Goal: Task Accomplishment & Management: Use online tool/utility

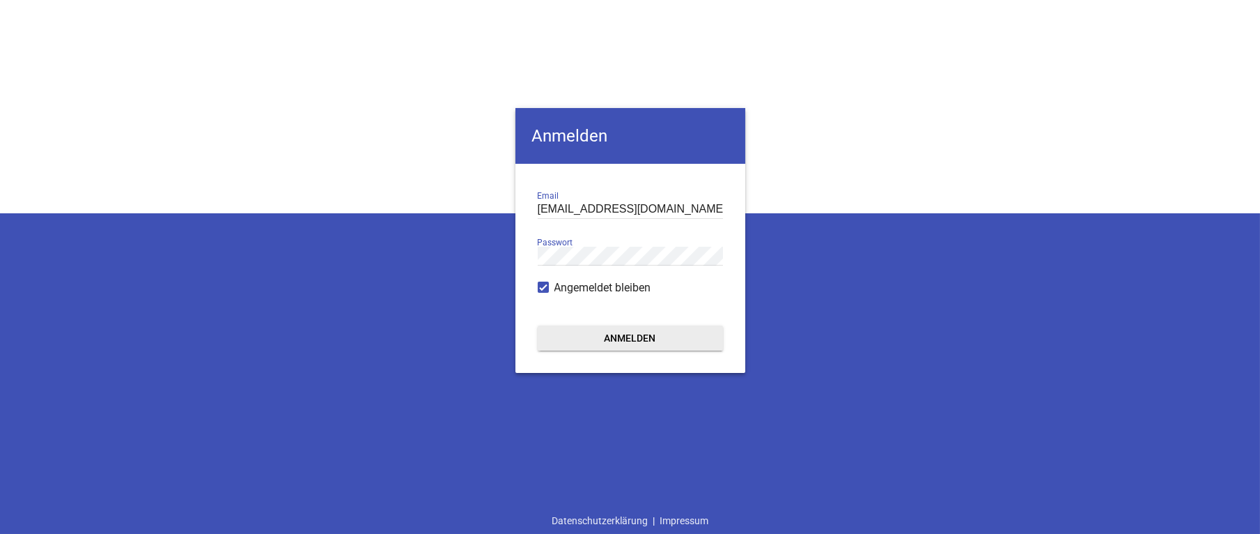
click at [669, 333] on button "Anmelden" at bounding box center [630, 337] width 185 height 25
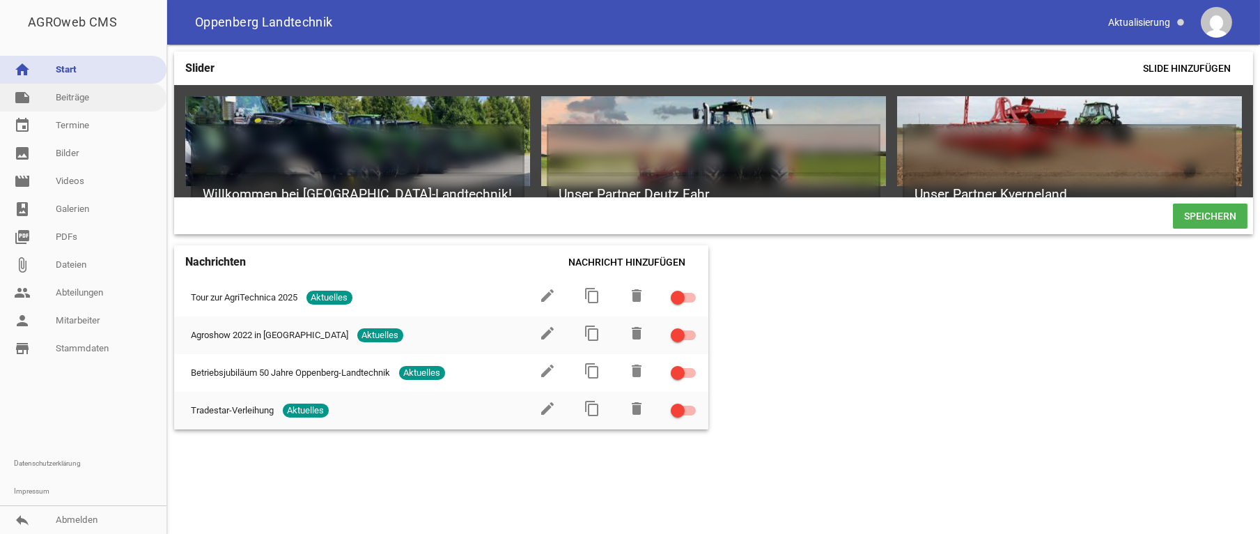
click at [77, 104] on link "note Beiträge" at bounding box center [83, 98] width 166 height 28
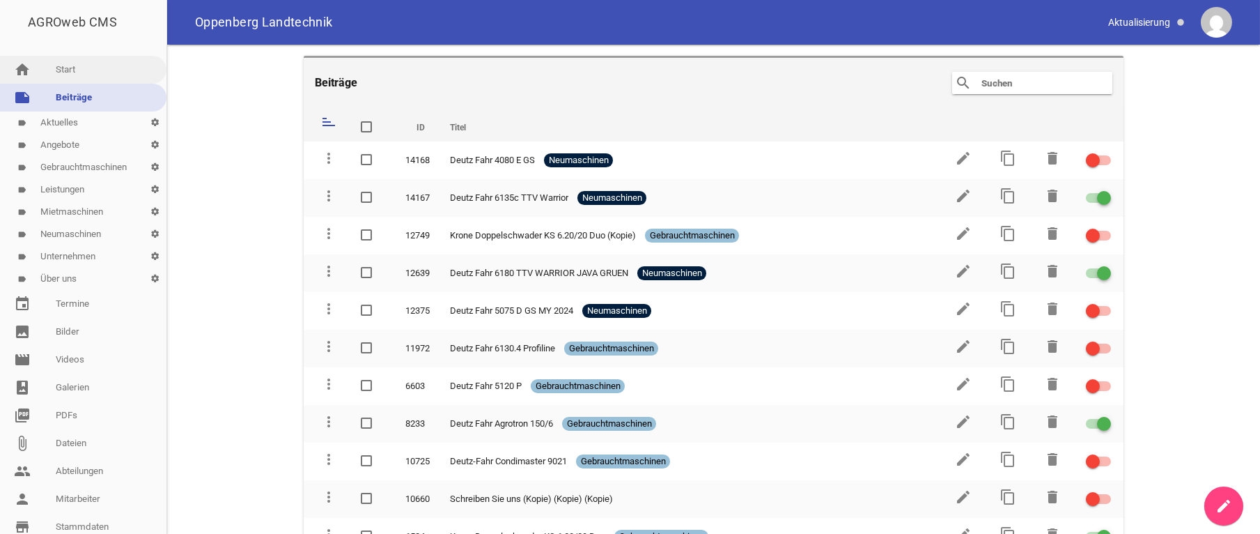
click at [38, 66] on link "home Start" at bounding box center [83, 70] width 166 height 28
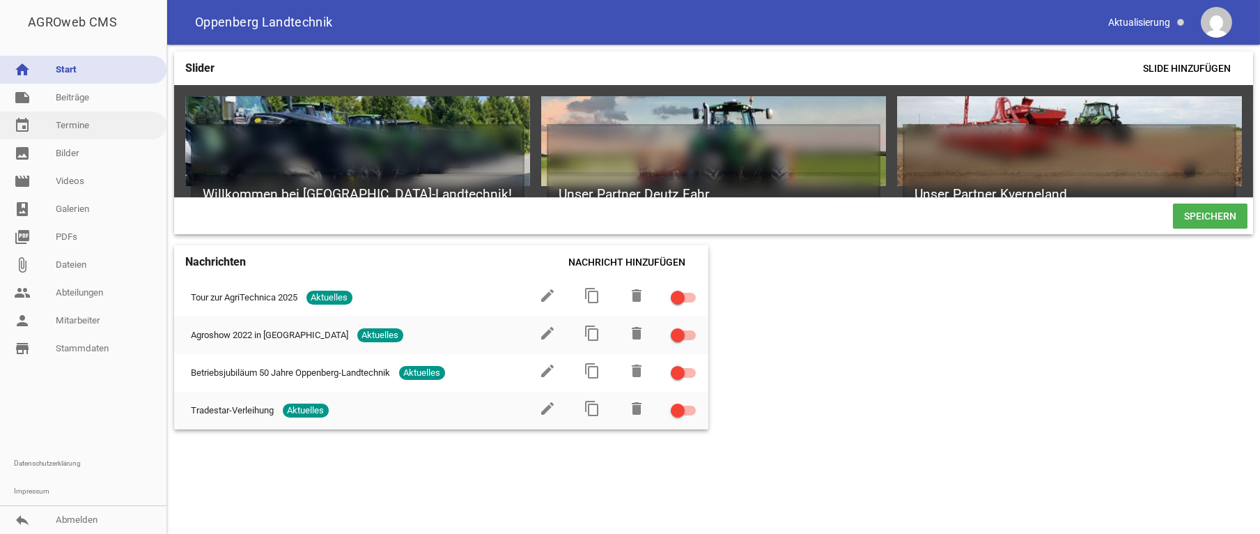
click at [76, 125] on link "event Termine" at bounding box center [83, 125] width 166 height 28
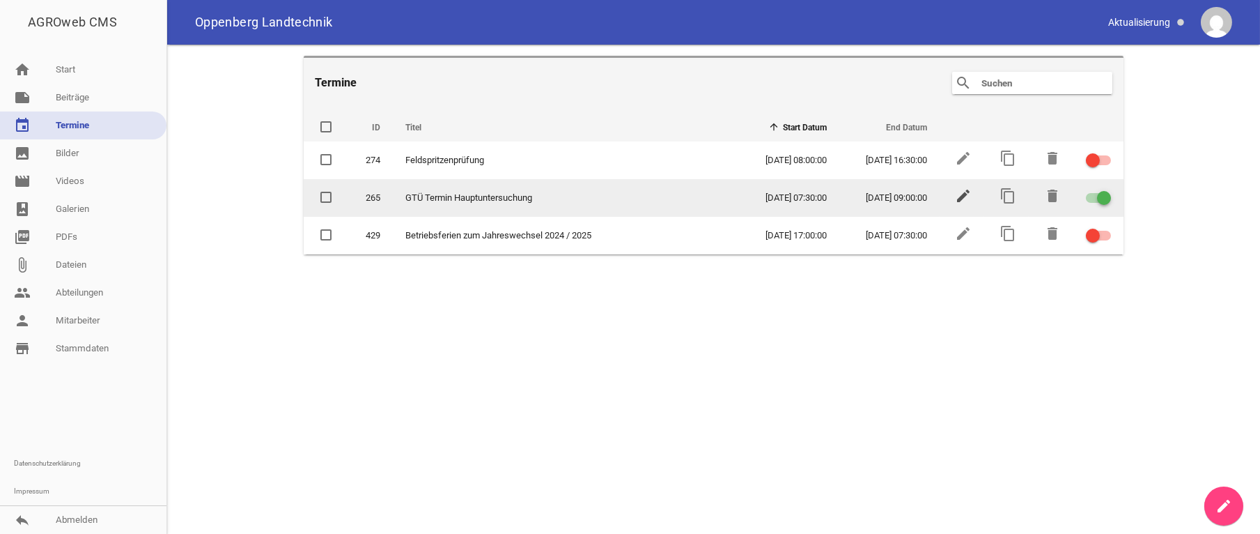
click at [960, 195] on icon "edit" at bounding box center [963, 195] width 17 height 17
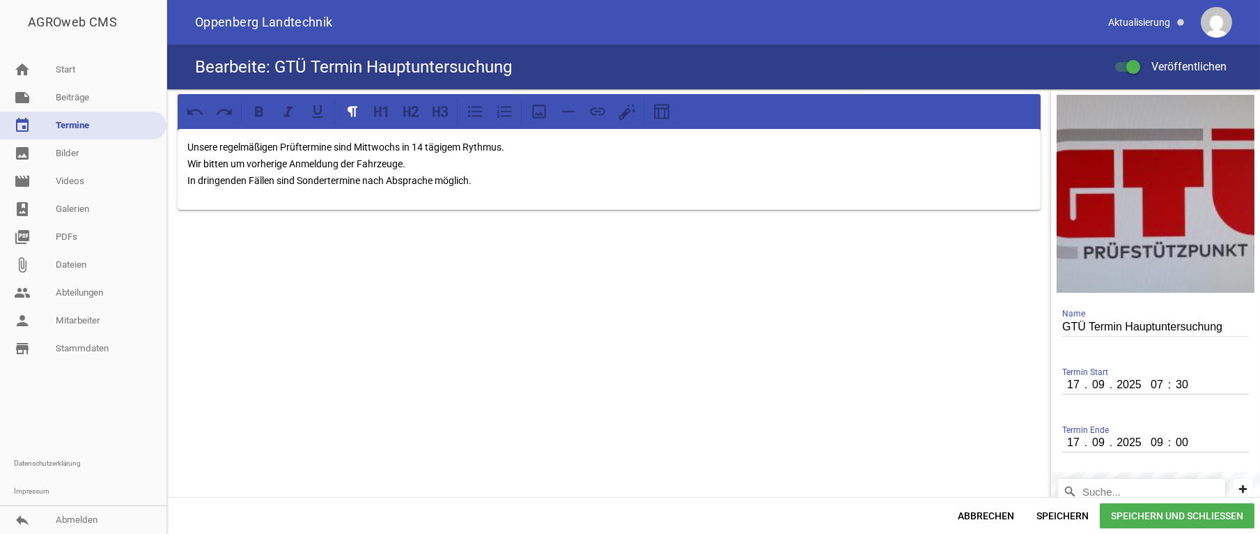
click at [1069, 385] on input "17" at bounding box center [1074, 384] width 24 height 18
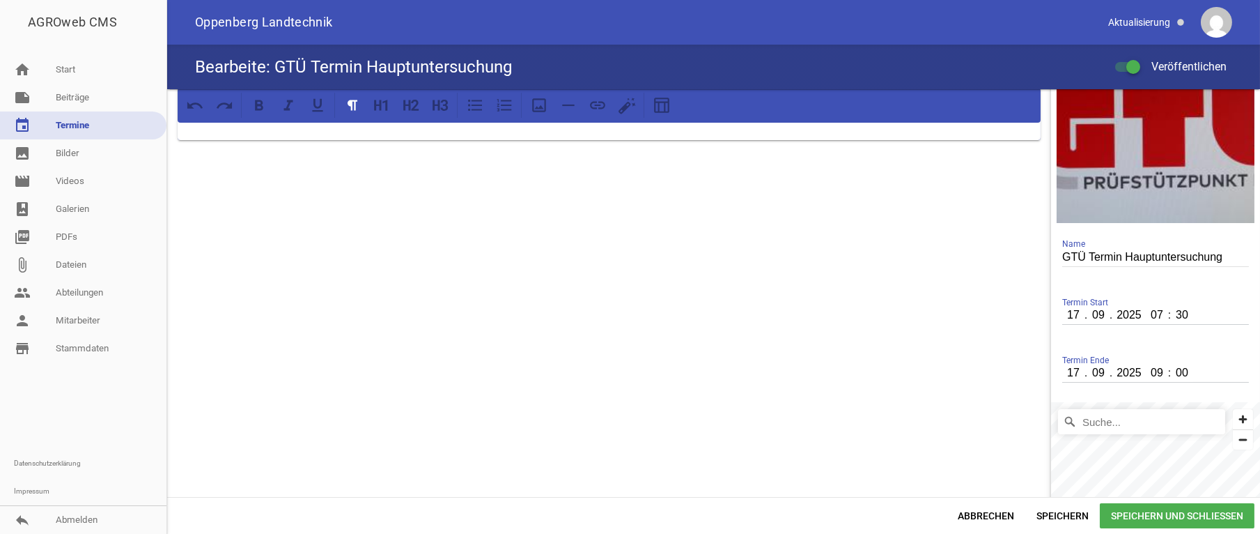
scroll to position [140, 0]
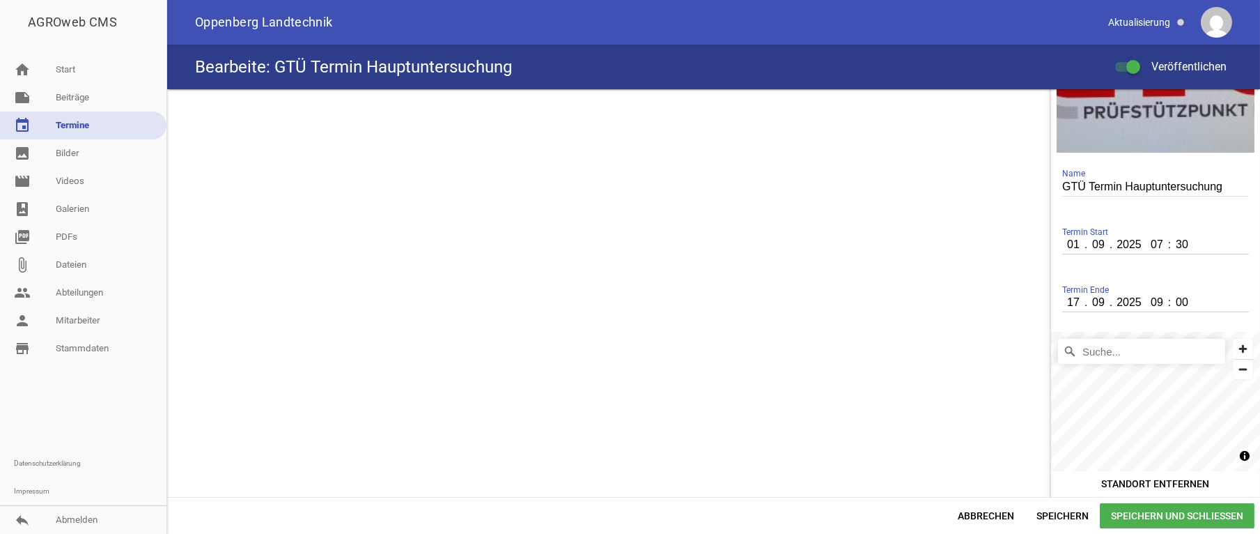
type input "01"
click at [1091, 244] on input "09" at bounding box center [1098, 244] width 25 height 18
type input "10"
click at [1067, 301] on input "17" at bounding box center [1074, 302] width 24 height 18
type input "01"
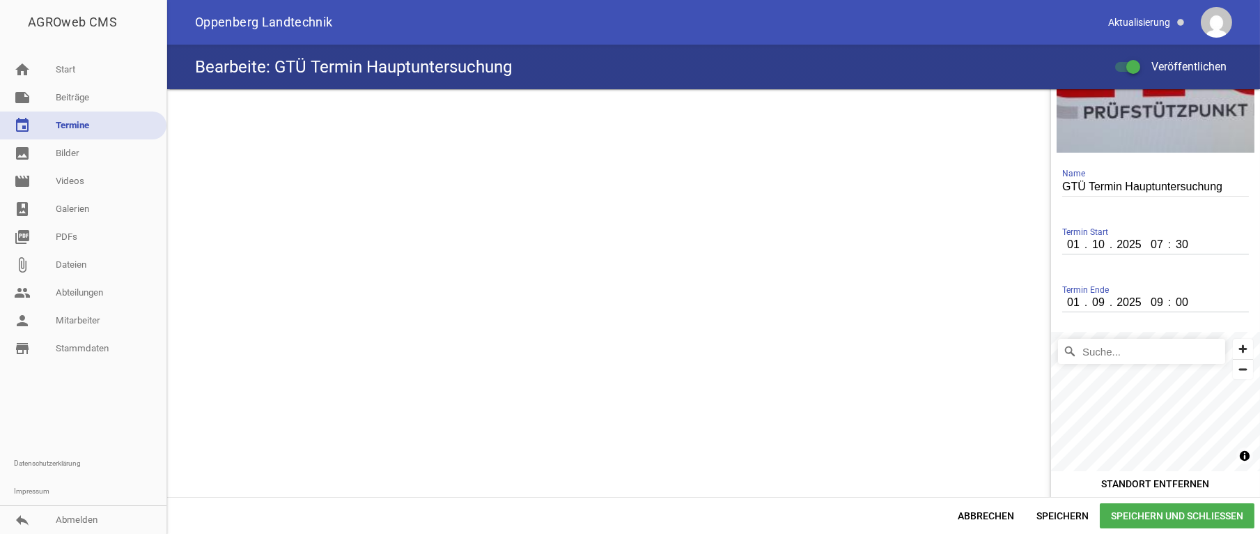
click at [1090, 302] on input "09" at bounding box center [1098, 302] width 25 height 18
type input "10"
click at [1178, 517] on span "Speichern und Schließen" at bounding box center [1177, 515] width 155 height 25
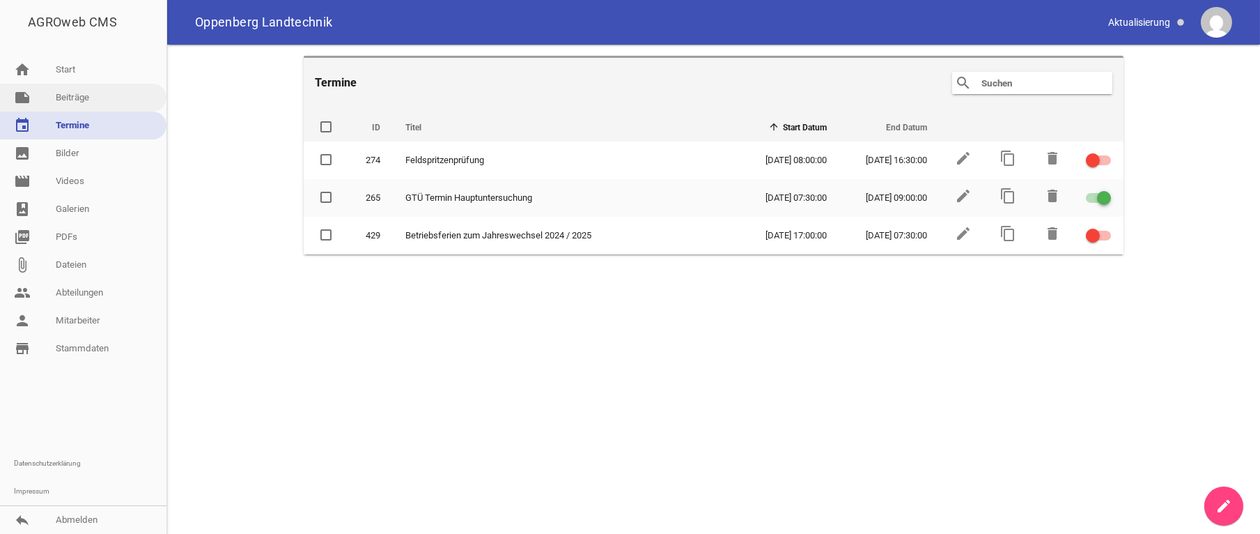
click at [75, 98] on link "note Beiträge" at bounding box center [83, 98] width 166 height 28
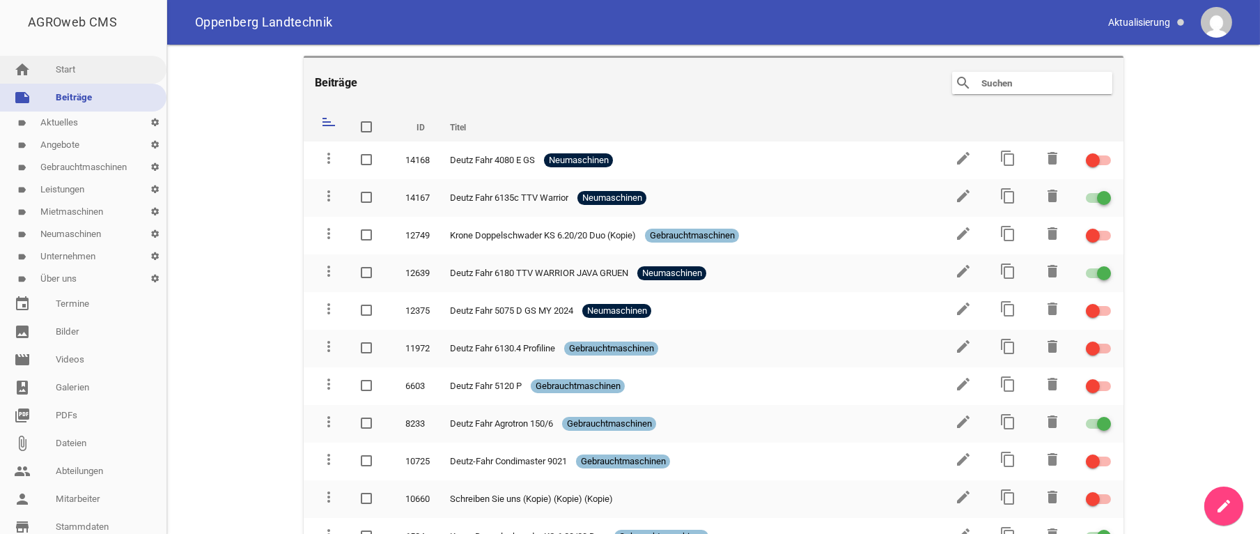
click at [71, 61] on link "home Start" at bounding box center [83, 70] width 166 height 28
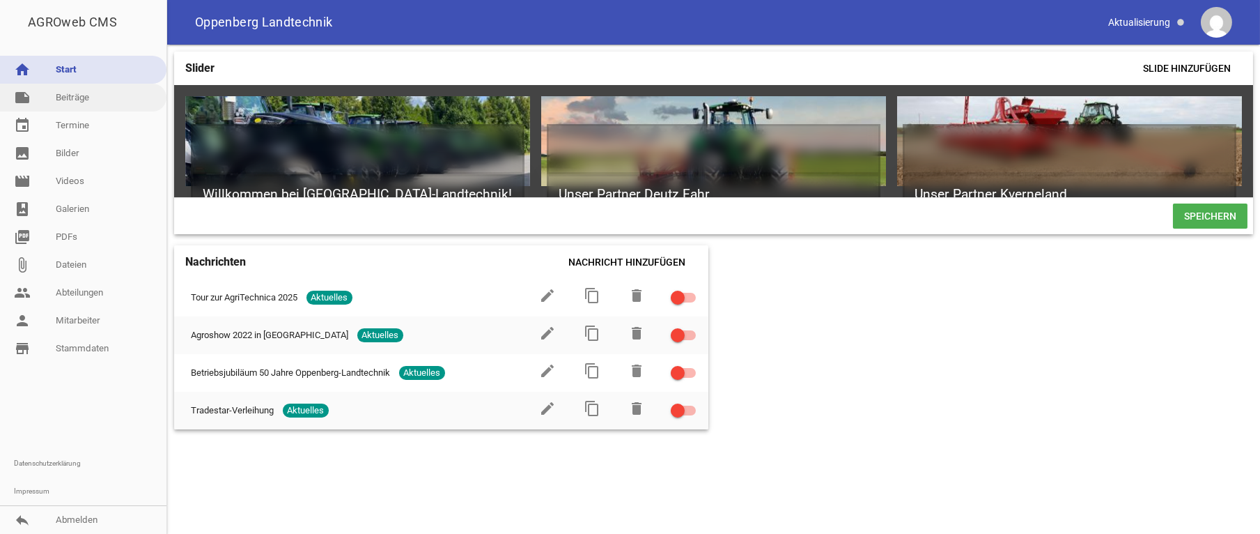
click at [71, 94] on link "note Beiträge" at bounding box center [83, 98] width 166 height 28
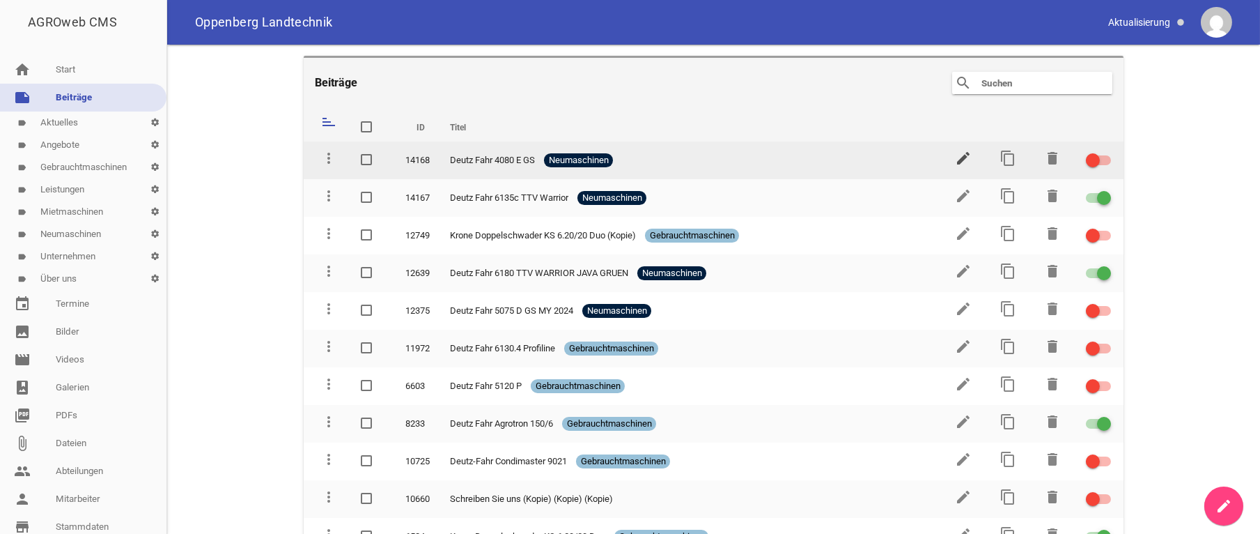
click at [957, 159] on icon "edit" at bounding box center [963, 158] width 17 height 17
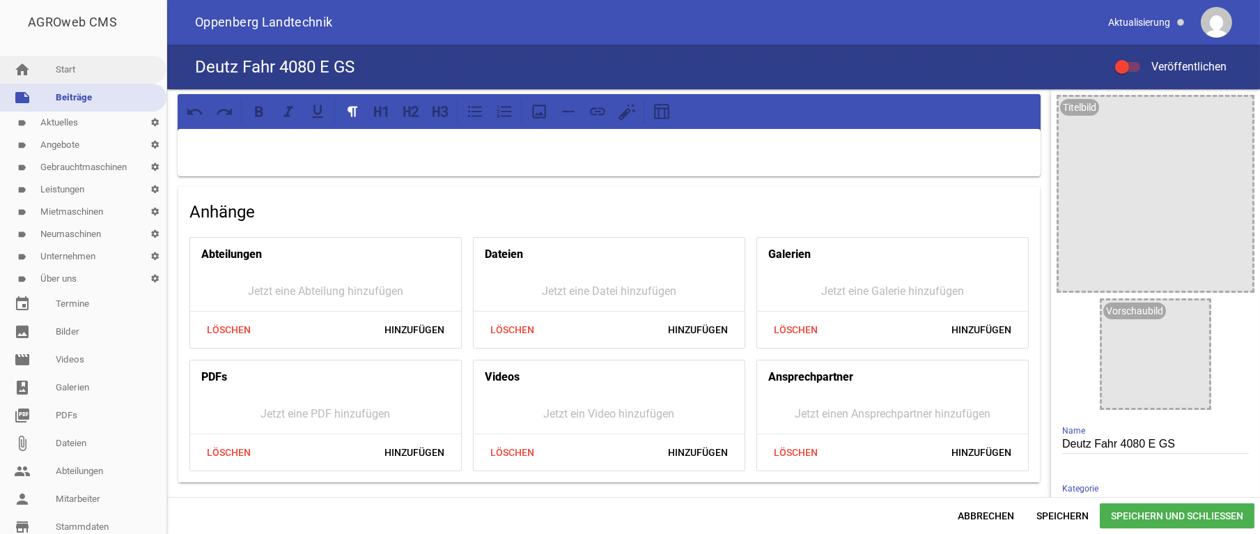
click at [77, 70] on link "home Start" at bounding box center [83, 70] width 166 height 28
